Goal: Task Accomplishment & Management: Complete application form

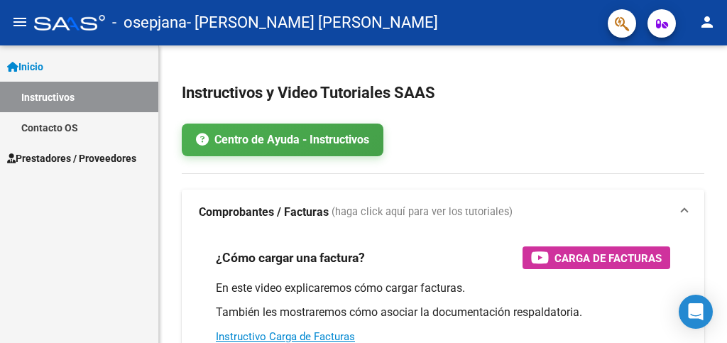
click at [100, 157] on span "Prestadores / Proveedores" at bounding box center [71, 158] width 129 height 16
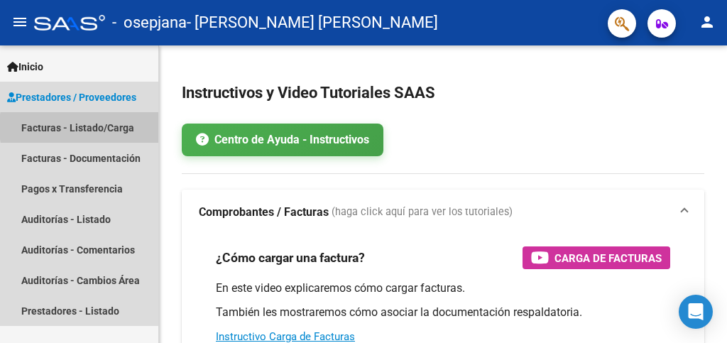
click at [119, 126] on link "Facturas - Listado/Carga" at bounding box center [79, 127] width 158 height 31
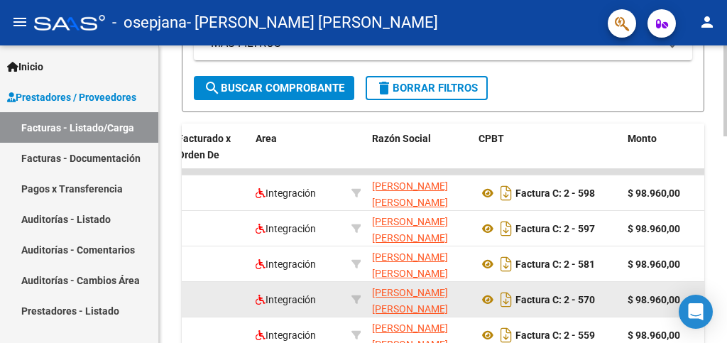
scroll to position [676, 0]
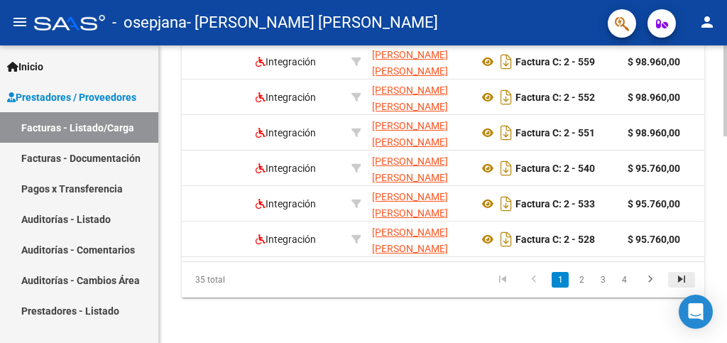
click at [679, 278] on icon "go to last page" at bounding box center [681, 280] width 18 height 17
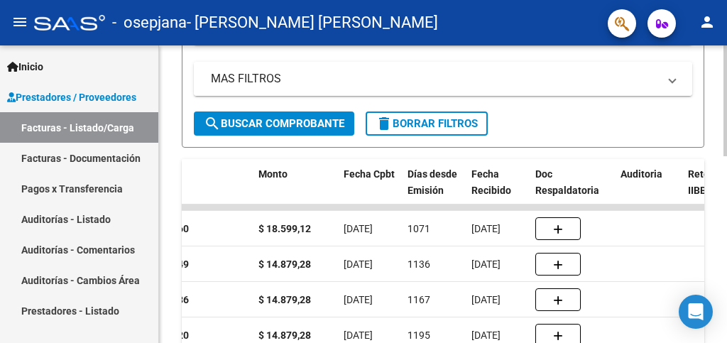
scroll to position [499, 0]
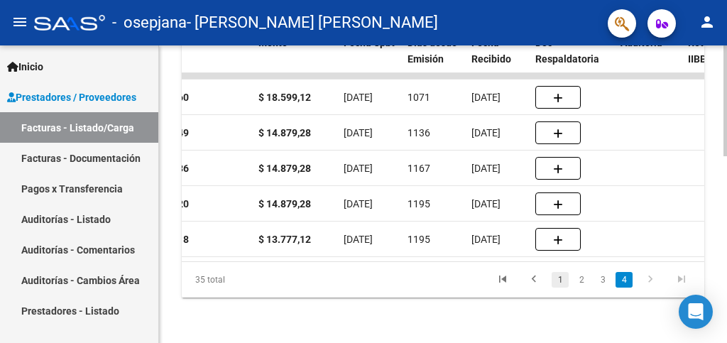
click at [560, 278] on link "1" at bounding box center [559, 280] width 17 height 16
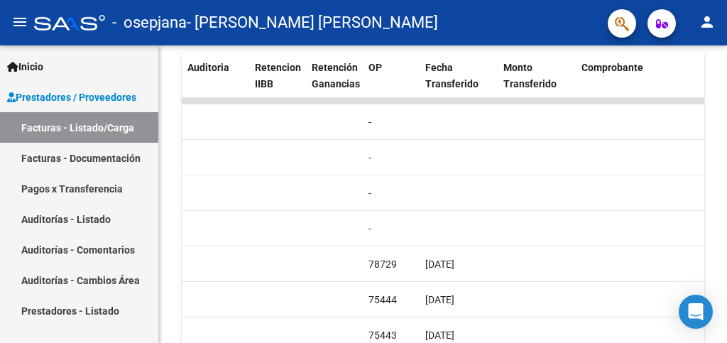
scroll to position [0, 0]
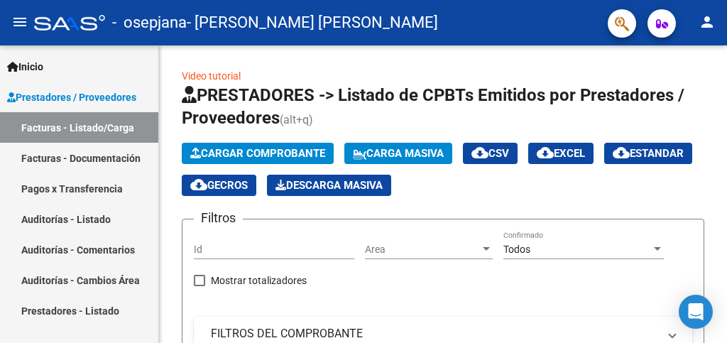
click at [255, 150] on span "Cargar Comprobante" at bounding box center [257, 153] width 135 height 13
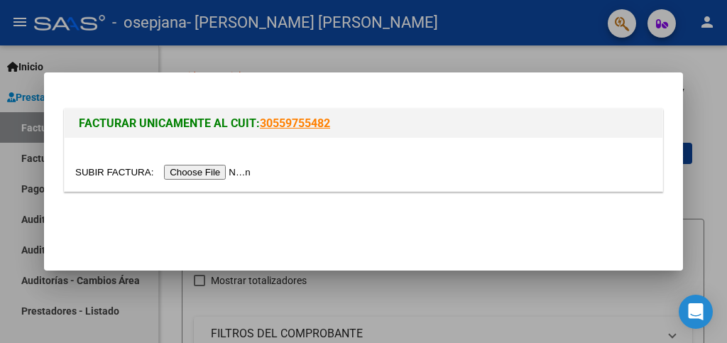
click at [213, 170] on input "file" at bounding box center [165, 172] width 180 height 15
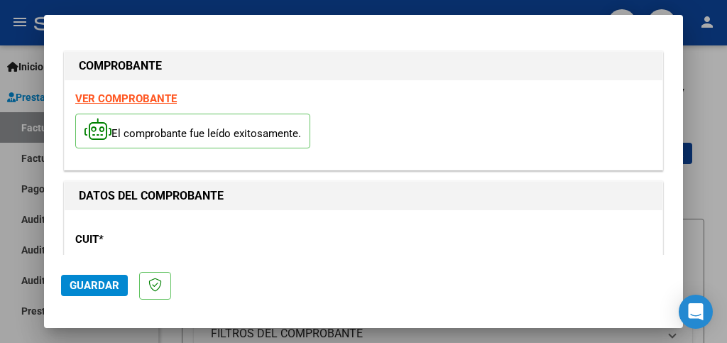
click at [94, 285] on span "Guardar" at bounding box center [95, 285] width 50 height 13
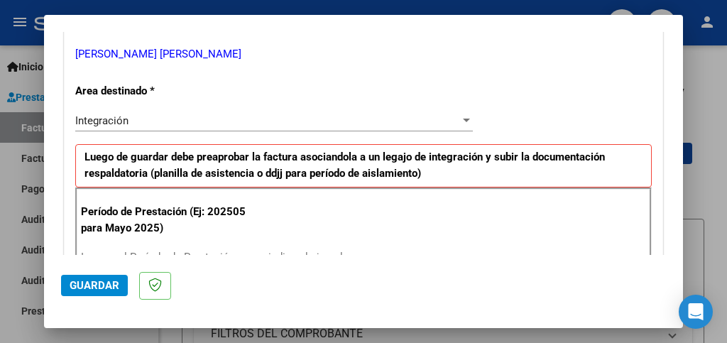
scroll to position [355, 0]
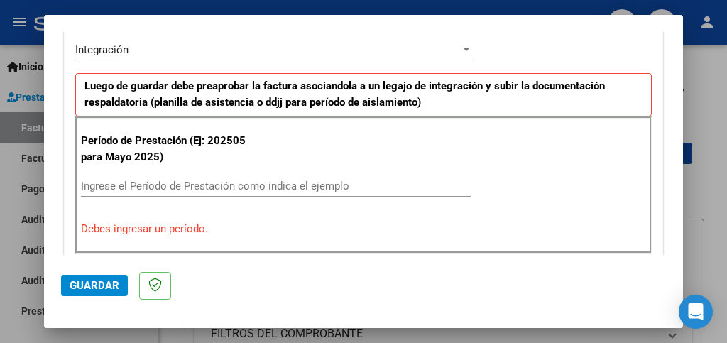
click at [123, 186] on input "Ingrese el Período de Prestación como indica el ejemplo" at bounding box center [276, 186] width 390 height 13
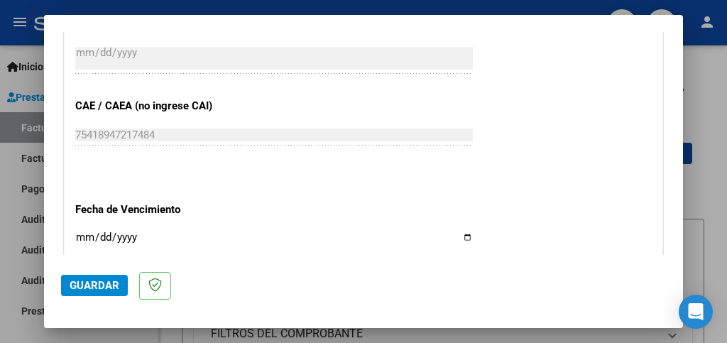
scroll to position [922, 0]
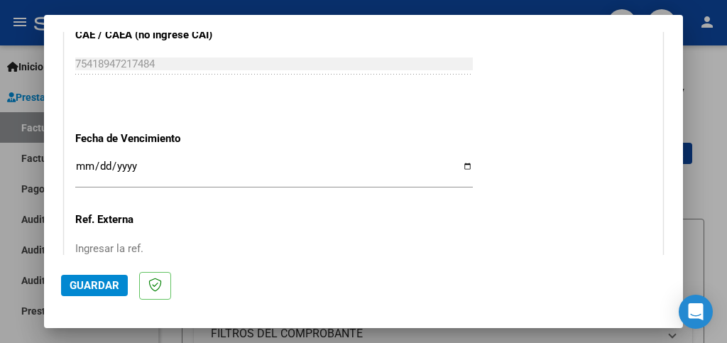
type input "202509"
drag, startPoint x: 87, startPoint y: 158, endPoint x: 127, endPoint y: 178, distance: 45.4
click at [91, 160] on div "Ingresar la fecha" at bounding box center [273, 173] width 397 height 31
click at [456, 167] on input "Ingresar la fecha" at bounding box center [273, 171] width 397 height 23
type input "[DATE]"
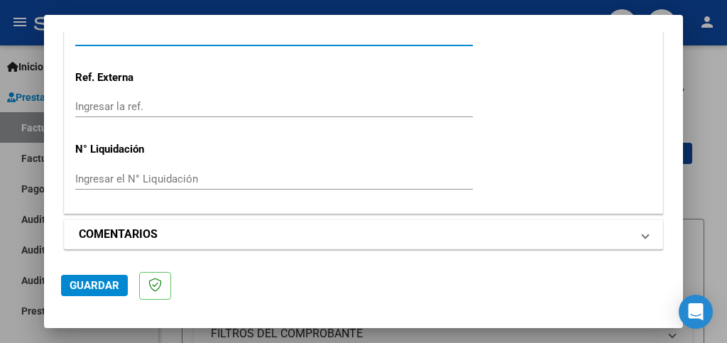
scroll to position [1069, 0]
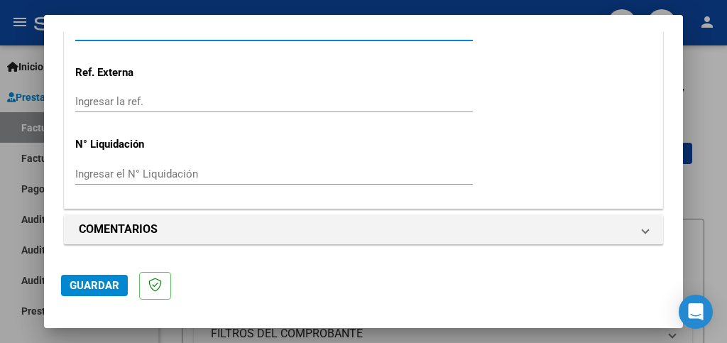
click at [99, 282] on span "Guardar" at bounding box center [95, 285] width 50 height 13
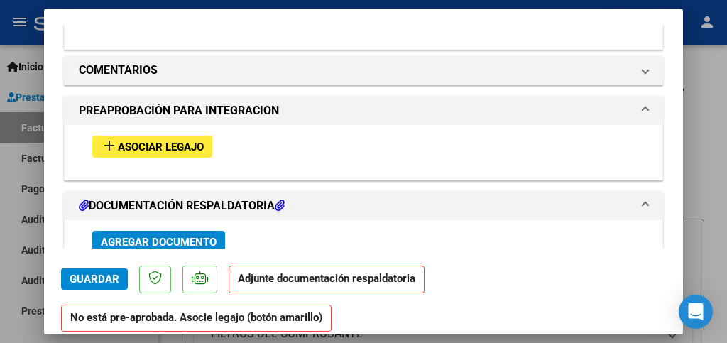
scroll to position [1277, 0]
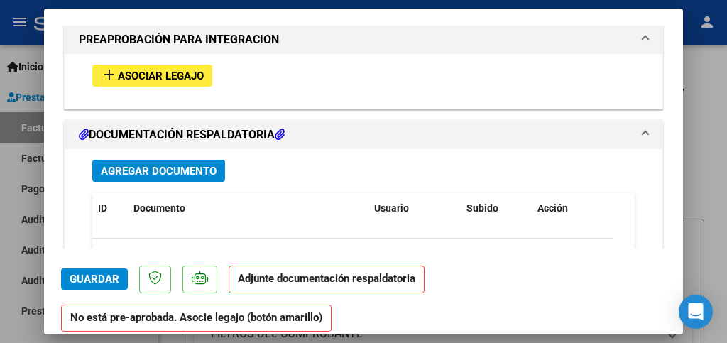
click at [155, 170] on span "Agregar Documento" at bounding box center [159, 171] width 116 height 13
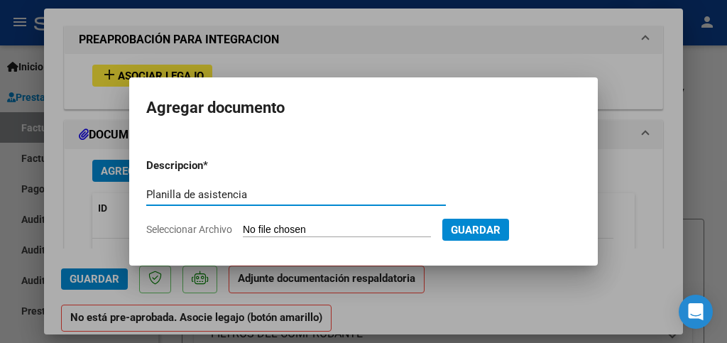
type input "Planilla de asistencia"
click at [292, 230] on input "Seleccionar Archivo" at bounding box center [337, 230] width 188 height 13
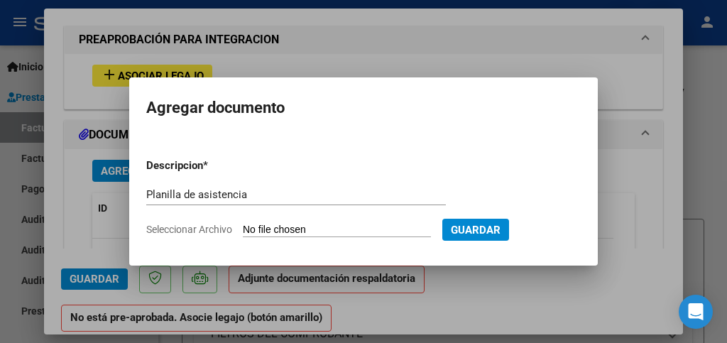
type input "C:\fakepath\Asistencia [PERSON_NAME].pdf"
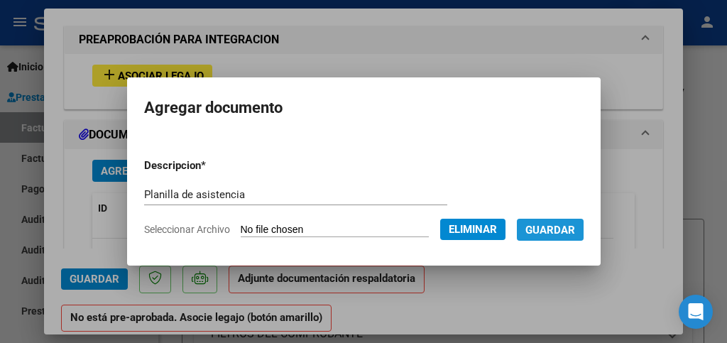
click at [561, 226] on span "Guardar" at bounding box center [550, 230] width 50 height 13
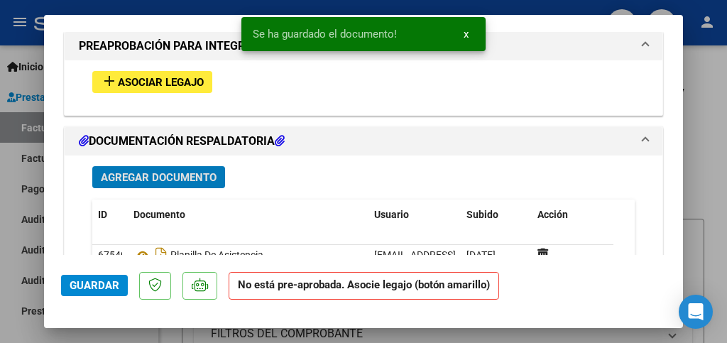
click at [164, 79] on span "Asociar Legajo" at bounding box center [161, 82] width 86 height 13
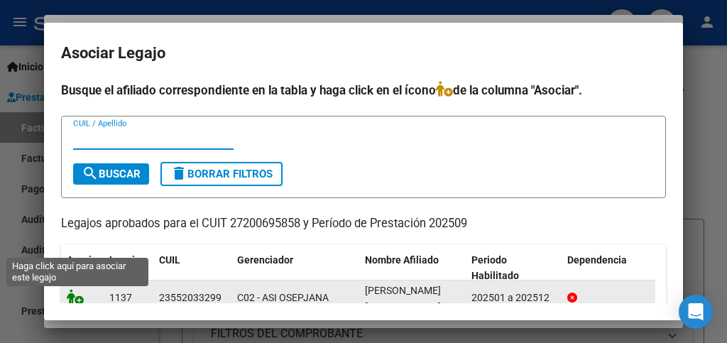
click at [74, 293] on icon at bounding box center [75, 297] width 17 height 16
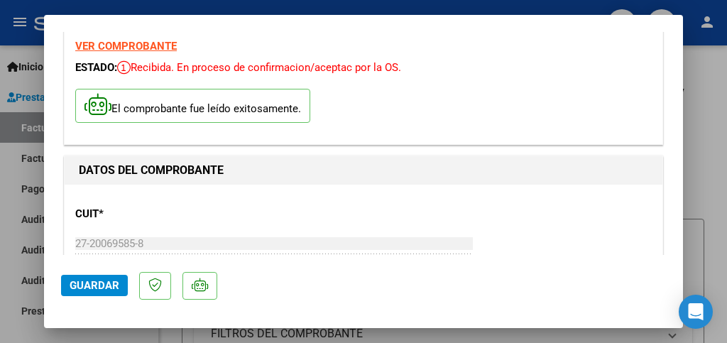
scroll to position [0, 0]
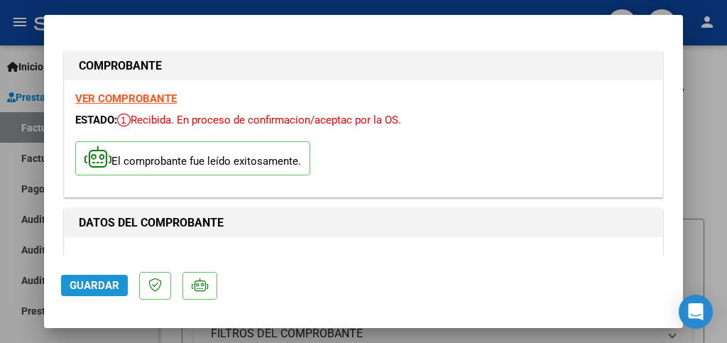
click at [93, 280] on span "Guardar" at bounding box center [95, 285] width 50 height 13
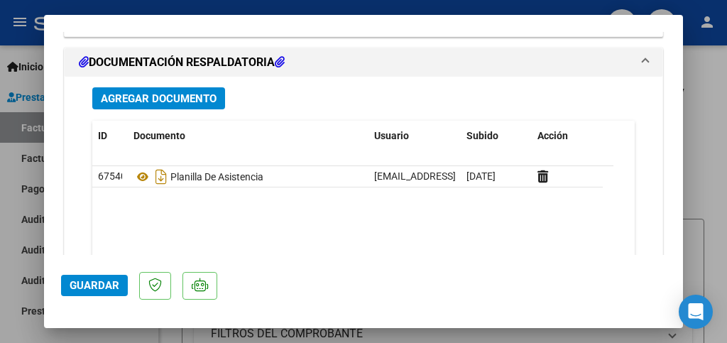
scroll to position [1685, 0]
